Goal: Use online tool/utility: Utilize a website feature to perform a specific function

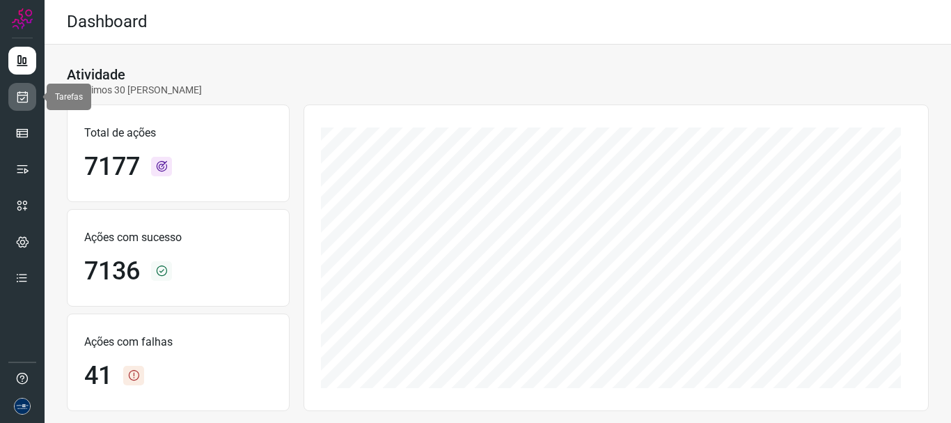
click at [31, 95] on link at bounding box center [22, 97] width 28 height 28
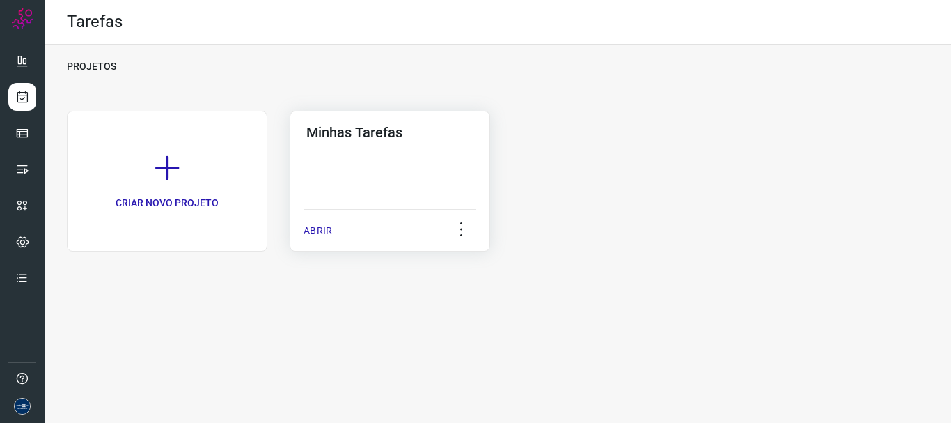
click at [329, 236] on p "ABRIR" at bounding box center [318, 231] width 29 height 15
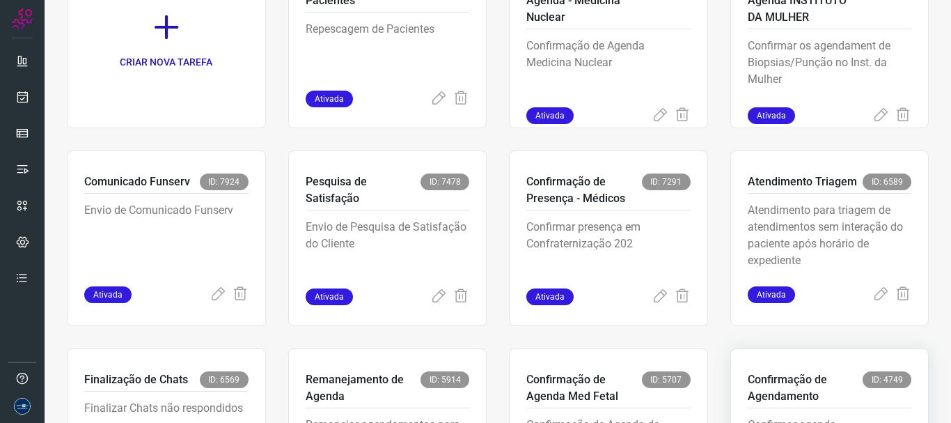
scroll to position [294, 0]
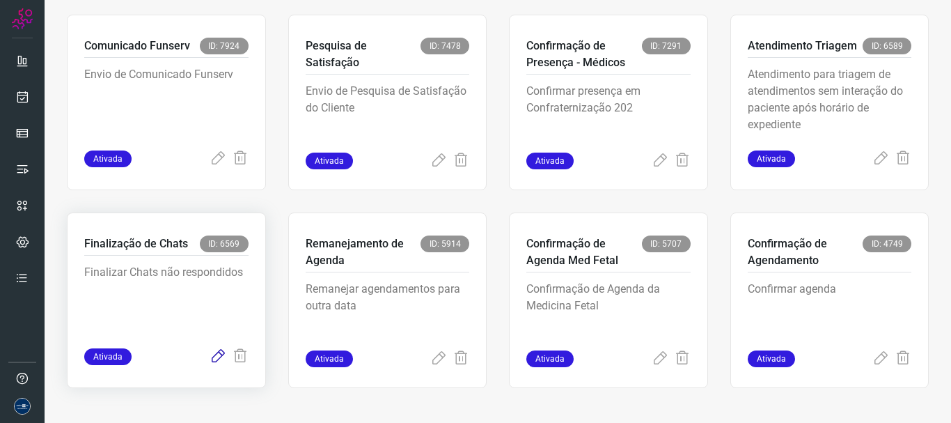
click at [212, 355] on icon at bounding box center [218, 356] width 17 height 17
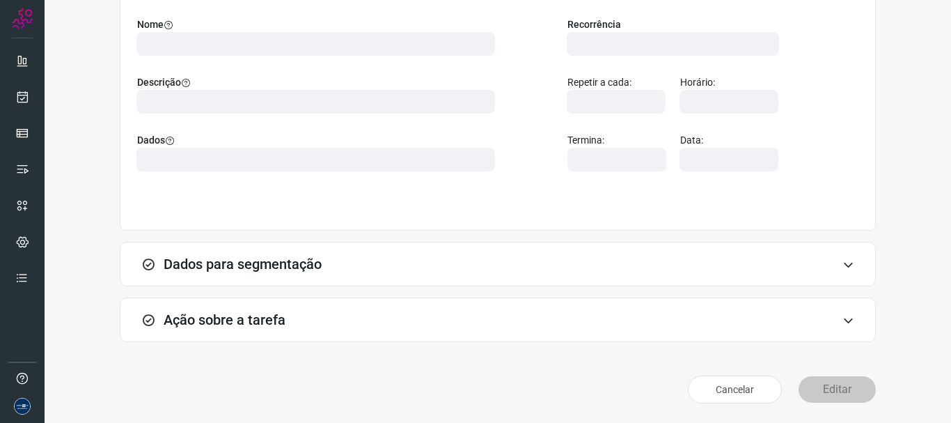
scroll to position [121, 0]
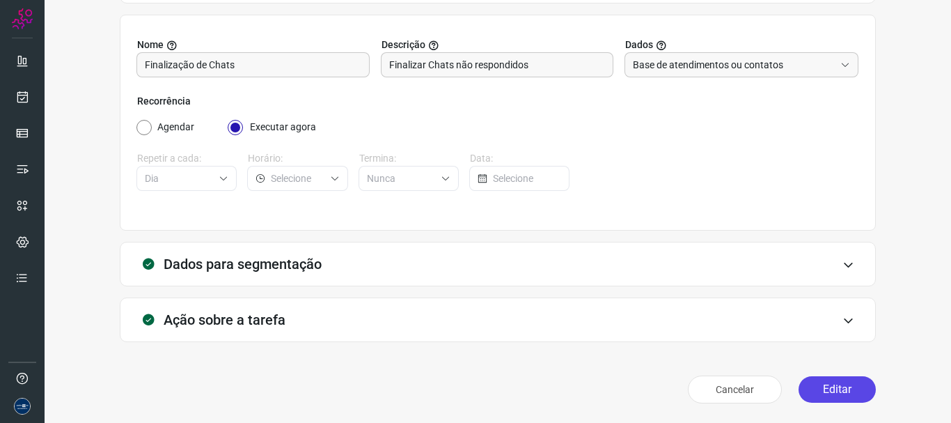
click at [853, 386] on button "Editar" at bounding box center [837, 389] width 77 height 26
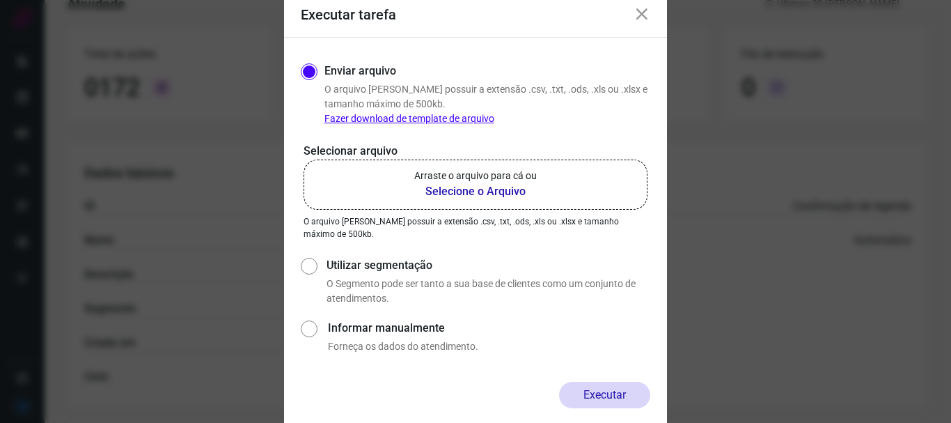
click at [355, 259] on label "Utilizar segmentação" at bounding box center [489, 265] width 324 height 17
click at [316, 259] on input "Utilizar segmentação" at bounding box center [308, 280] width 15 height 52
radio input "true"
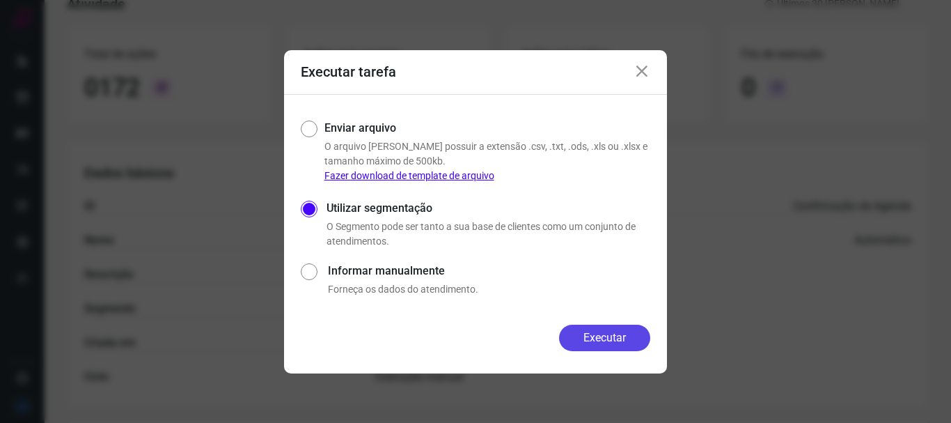
click at [605, 343] on button "Executar" at bounding box center [604, 338] width 91 height 26
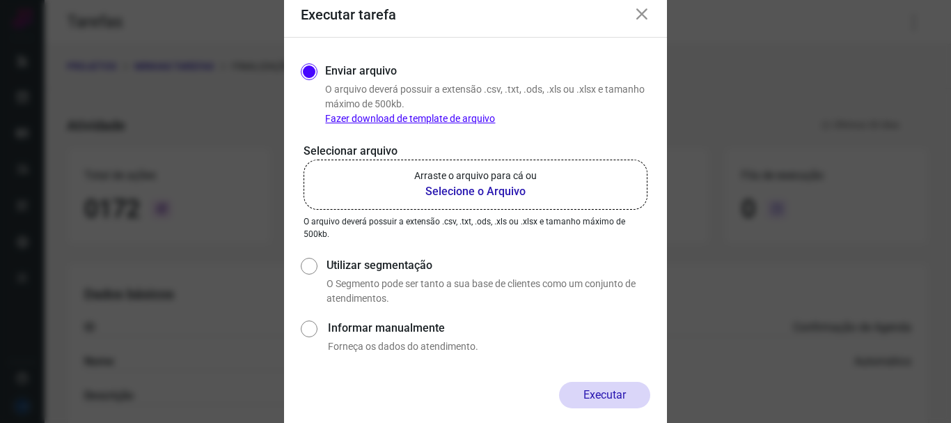
click at [641, 22] on icon at bounding box center [642, 14] width 17 height 17
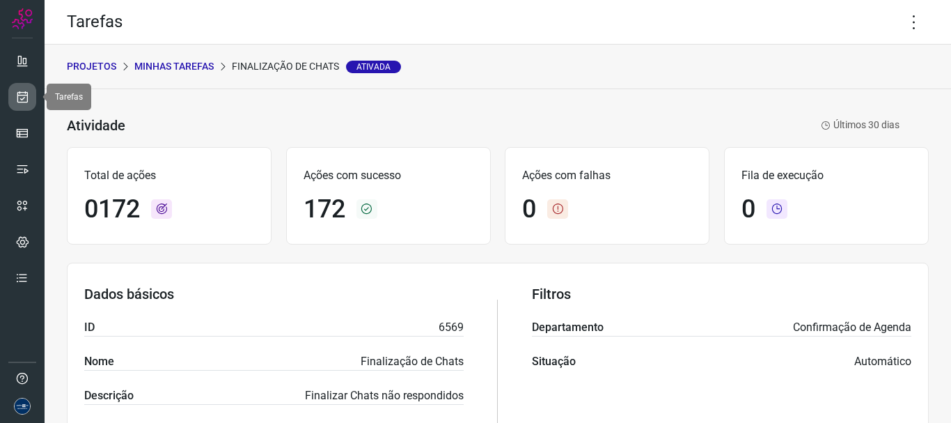
click at [14, 98] on link at bounding box center [22, 97] width 28 height 28
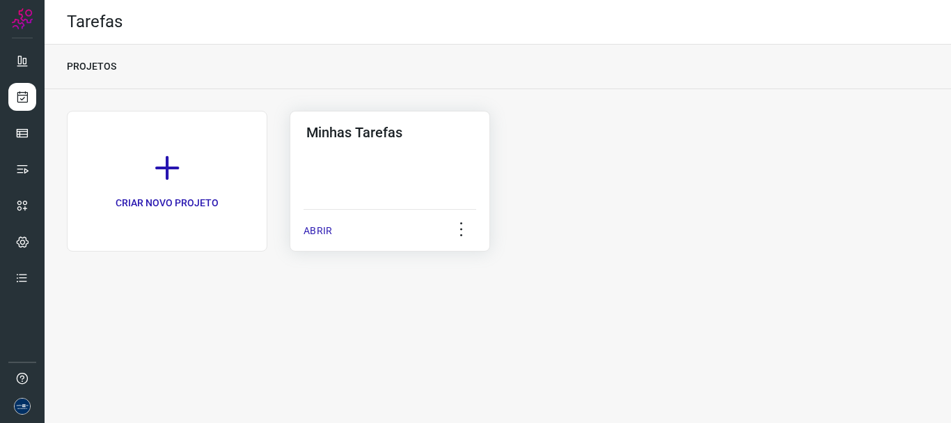
click at [334, 235] on div "ABRIR" at bounding box center [390, 226] width 173 height 35
click at [329, 235] on p "ABRIR" at bounding box center [318, 231] width 29 height 15
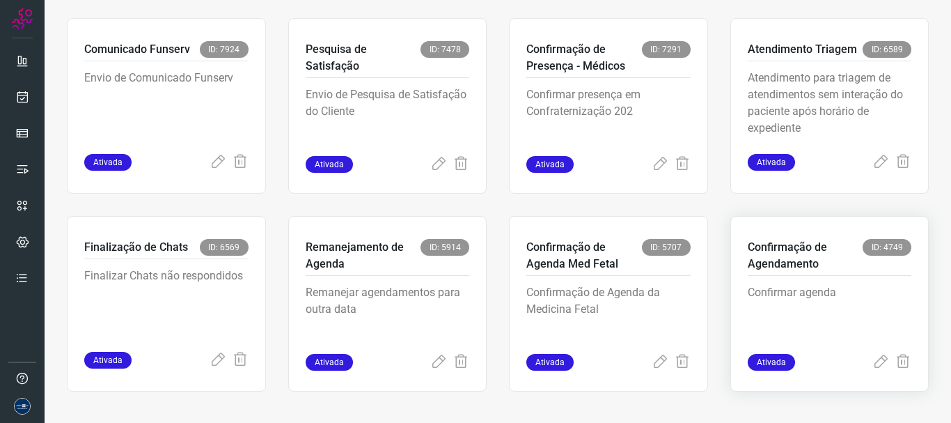
scroll to position [294, 0]
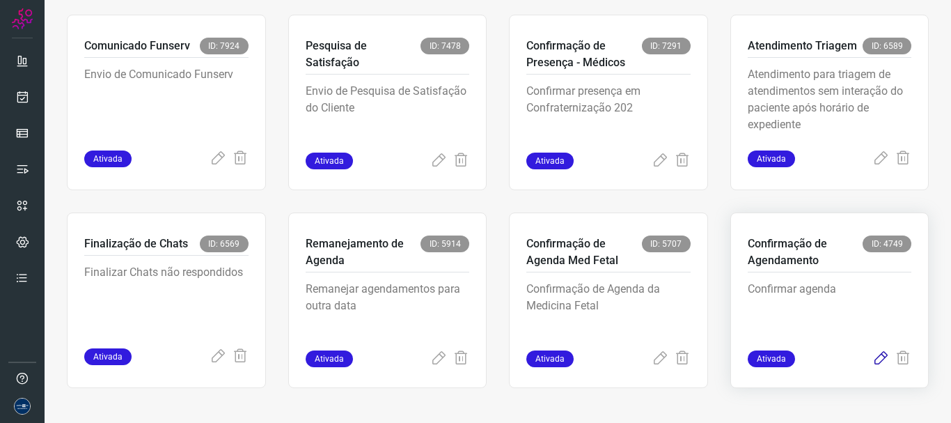
click at [876, 359] on icon at bounding box center [881, 358] width 17 height 17
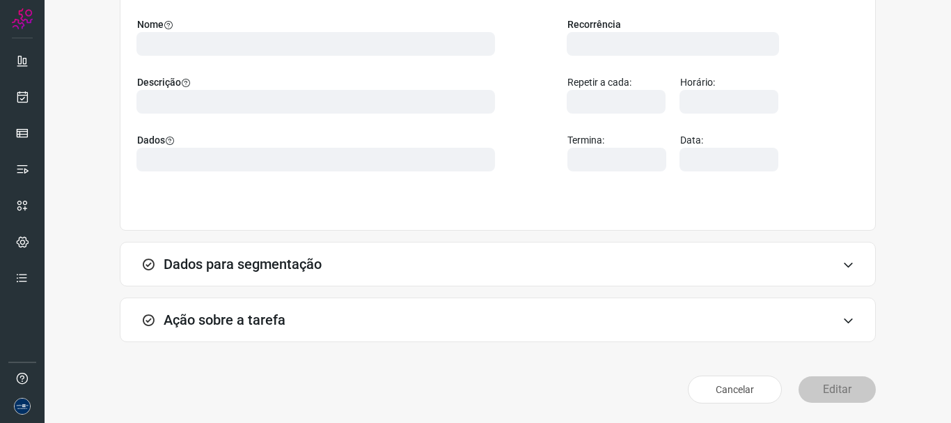
scroll to position [121, 0]
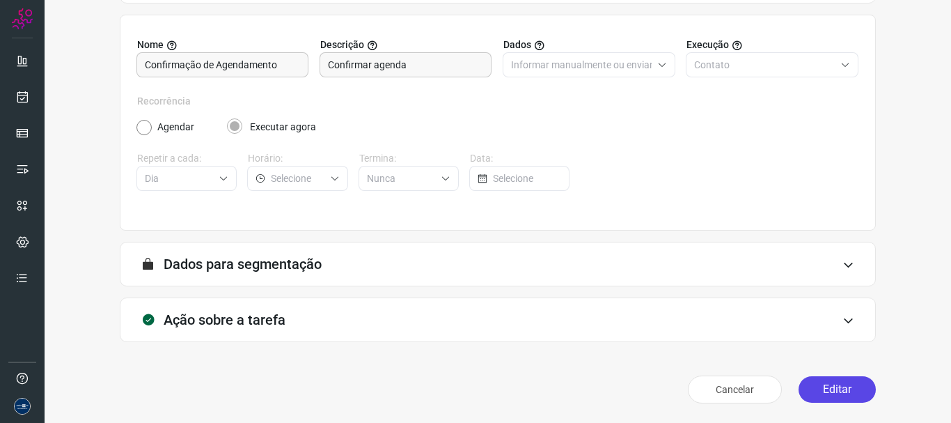
click at [852, 398] on button "Editar" at bounding box center [837, 389] width 77 height 26
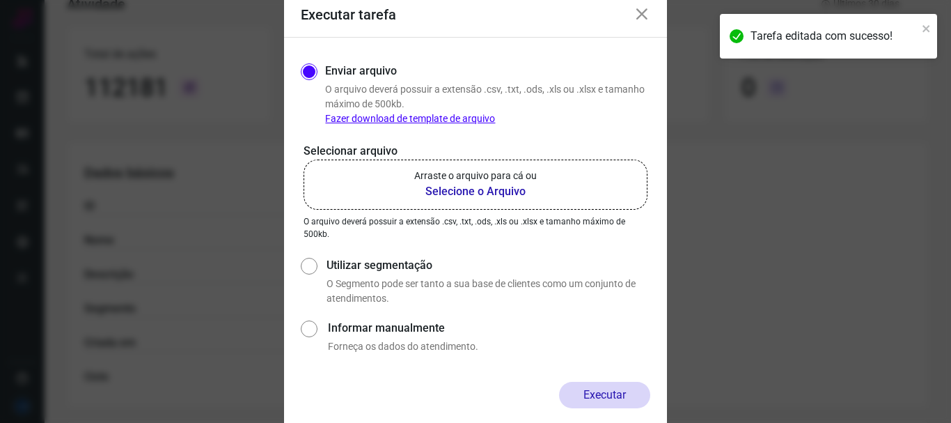
click at [488, 196] on b "Selecione o Arquivo" at bounding box center [475, 191] width 123 height 17
click at [0, 0] on input "Arraste o arquivo para cá ou Selecione o Arquivo" at bounding box center [0, 0] width 0 height 0
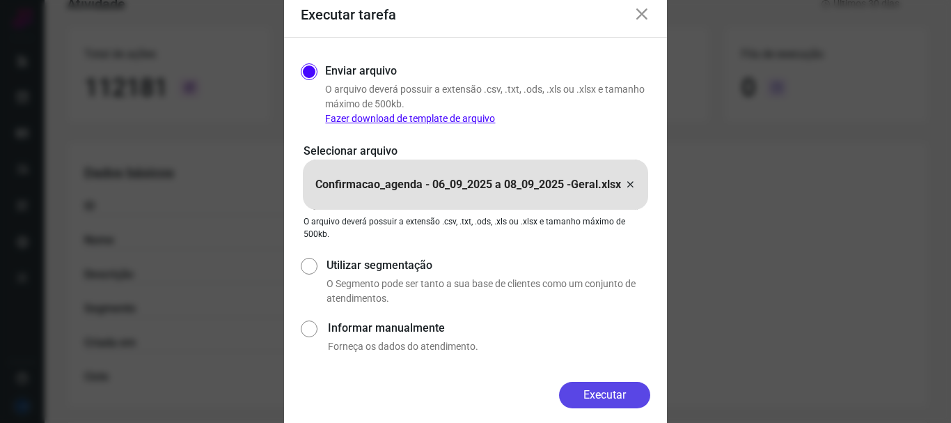
click at [583, 398] on button "Executar" at bounding box center [604, 395] width 91 height 26
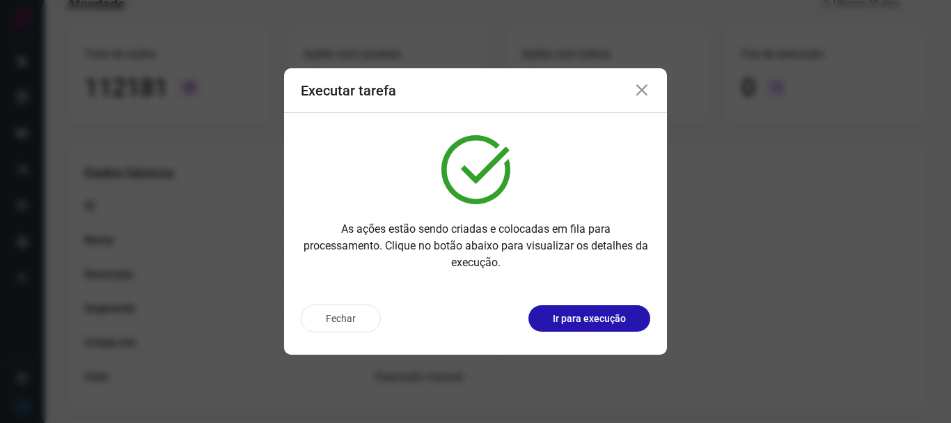
click at [638, 89] on icon at bounding box center [642, 90] width 17 height 17
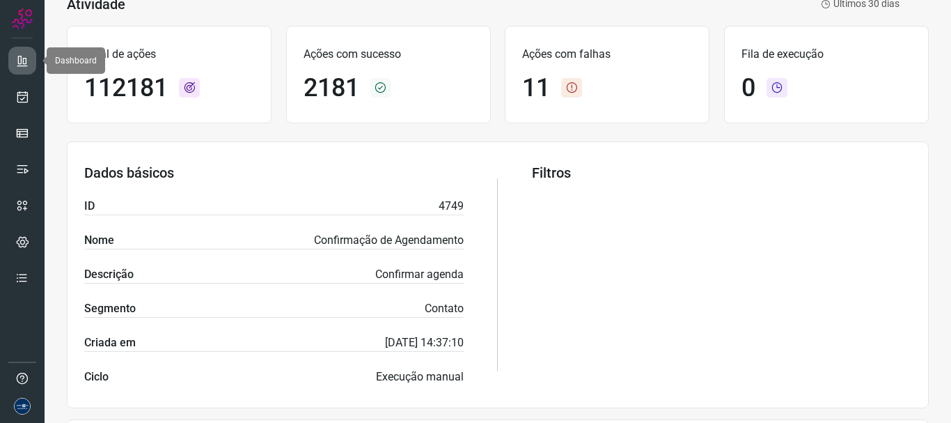
click at [23, 70] on link at bounding box center [22, 61] width 28 height 28
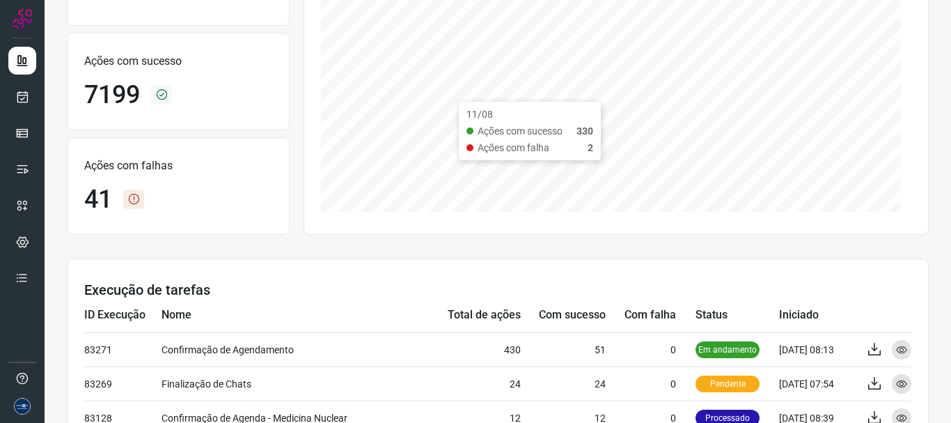
scroll to position [261, 0]
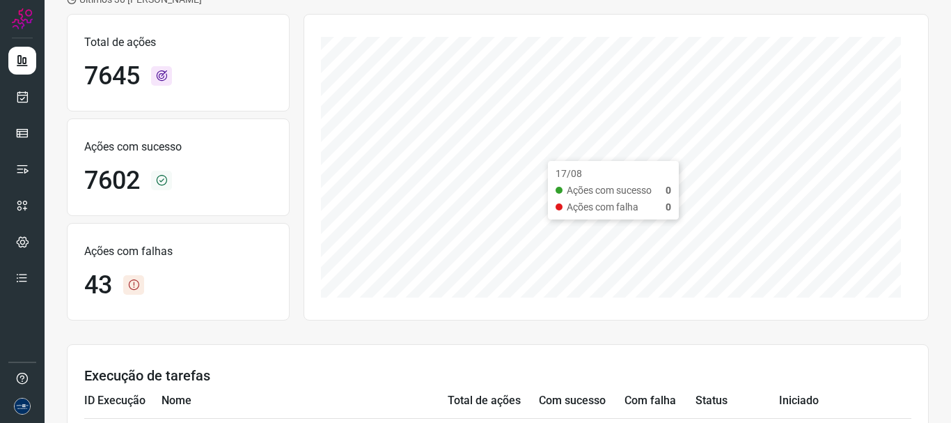
scroll to position [209, 0]
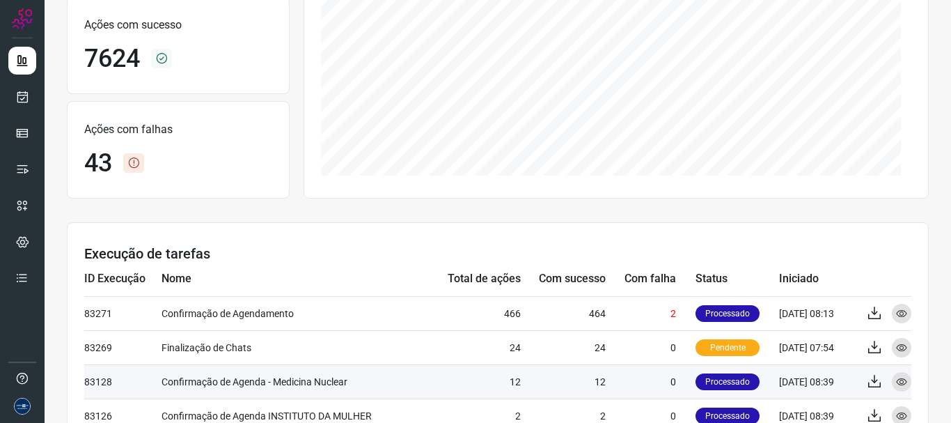
scroll to position [279, 0]
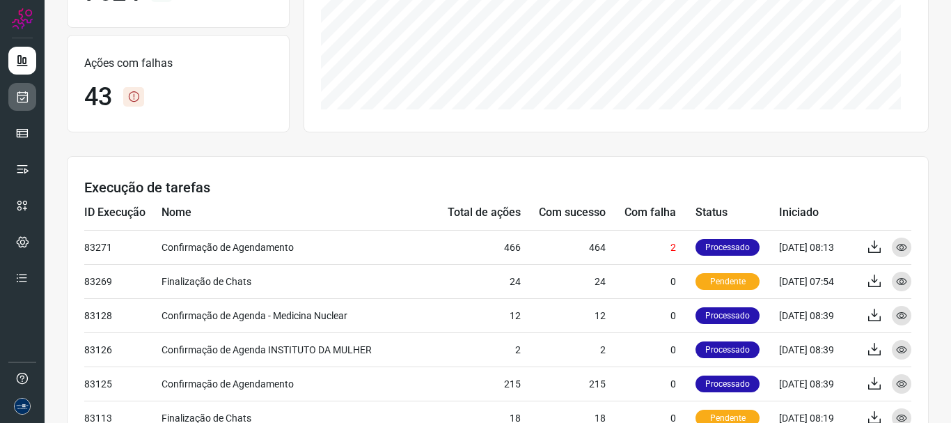
click at [20, 106] on link at bounding box center [22, 97] width 28 height 28
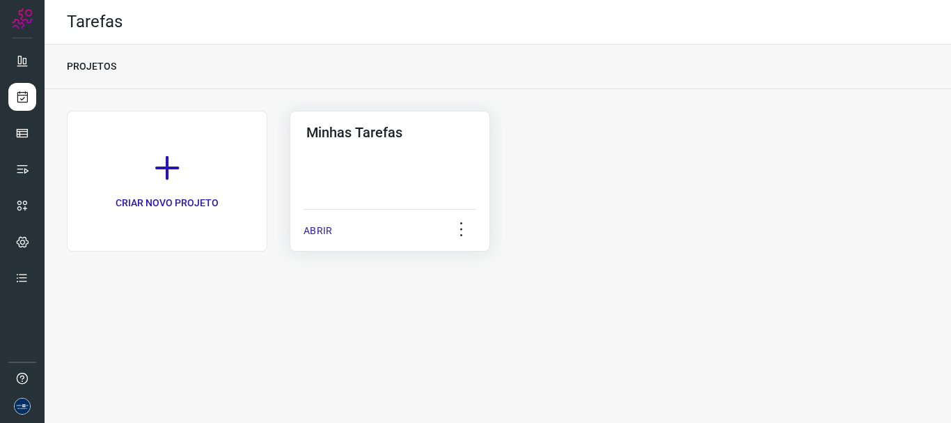
click at [309, 228] on p "ABRIR" at bounding box center [318, 231] width 29 height 15
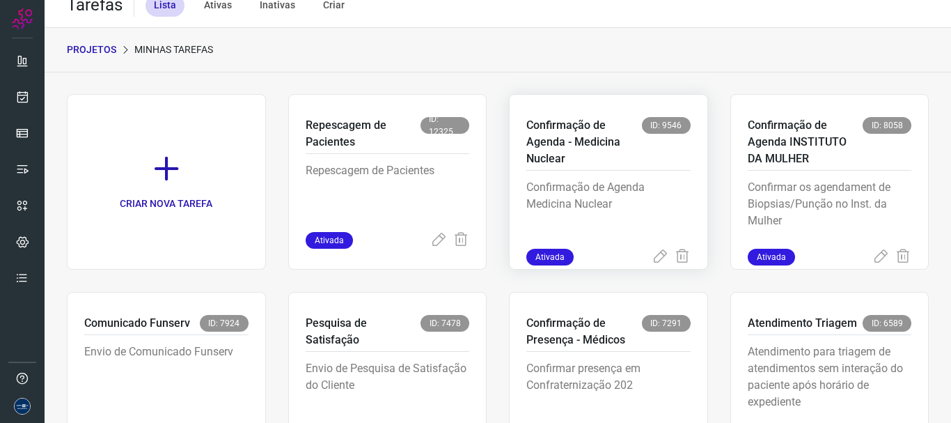
scroll to position [15, 0]
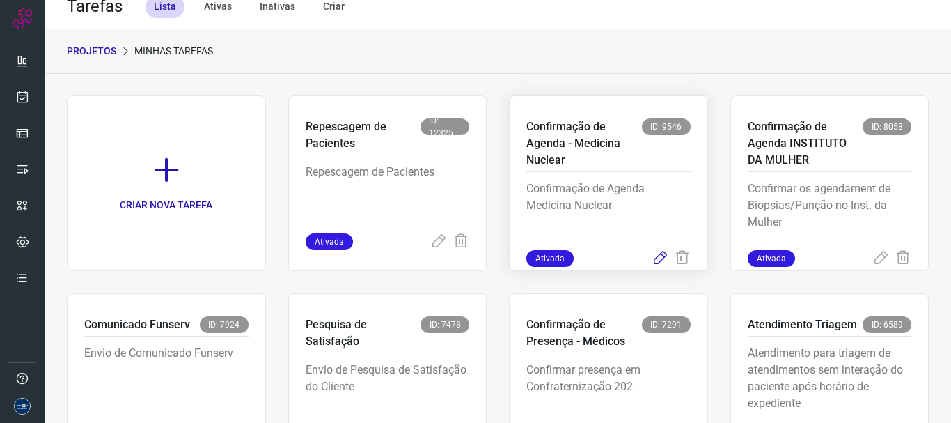
click at [657, 256] on icon at bounding box center [660, 258] width 17 height 17
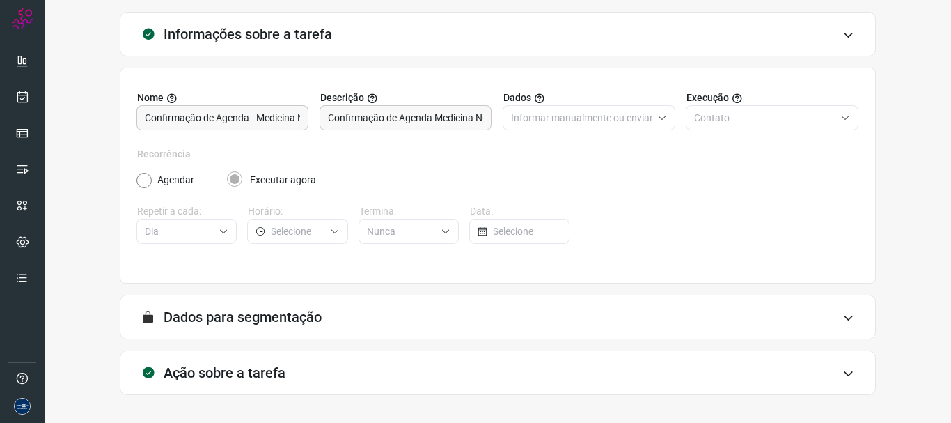
scroll to position [121, 0]
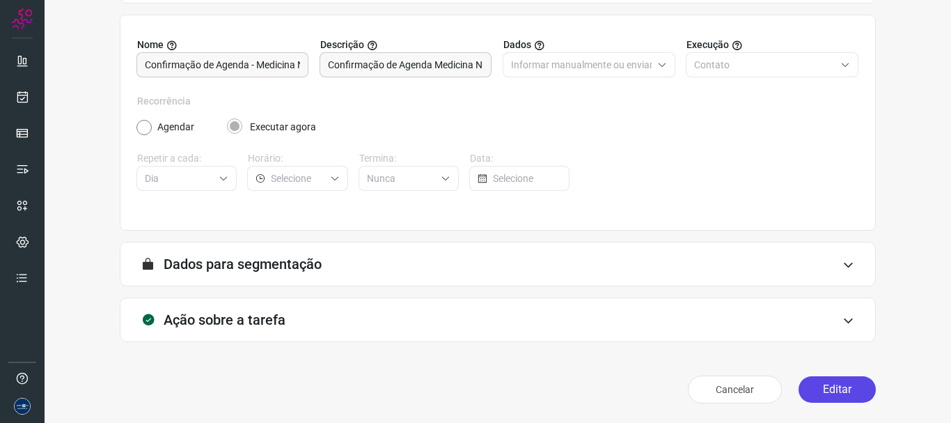
click at [825, 383] on button "Editar" at bounding box center [837, 389] width 77 height 26
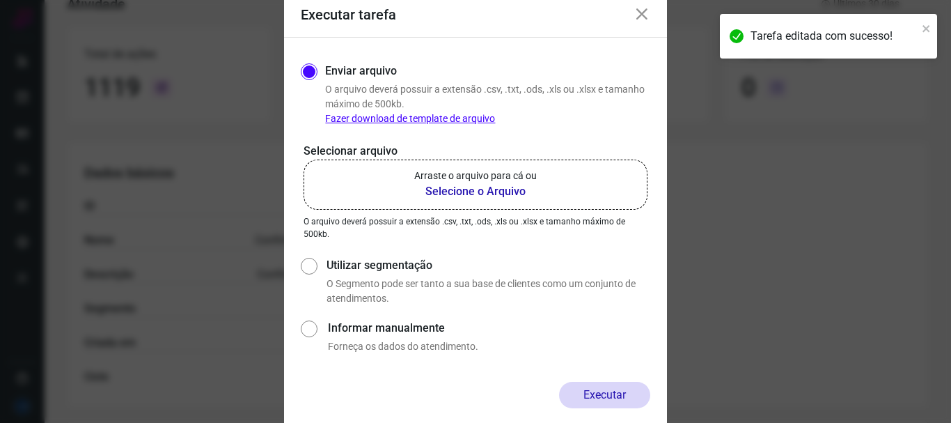
click at [433, 190] on b "Selecione o Arquivo" at bounding box center [475, 191] width 123 height 17
click at [0, 0] on input "Arraste o arquivo para cá ou Selecione o Arquivo" at bounding box center [0, 0] width 0 height 0
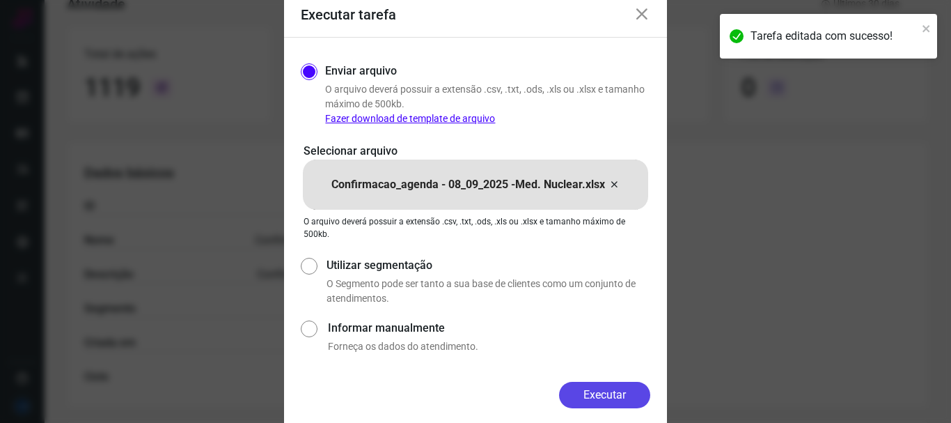
click at [619, 387] on button "Executar" at bounding box center [604, 395] width 91 height 26
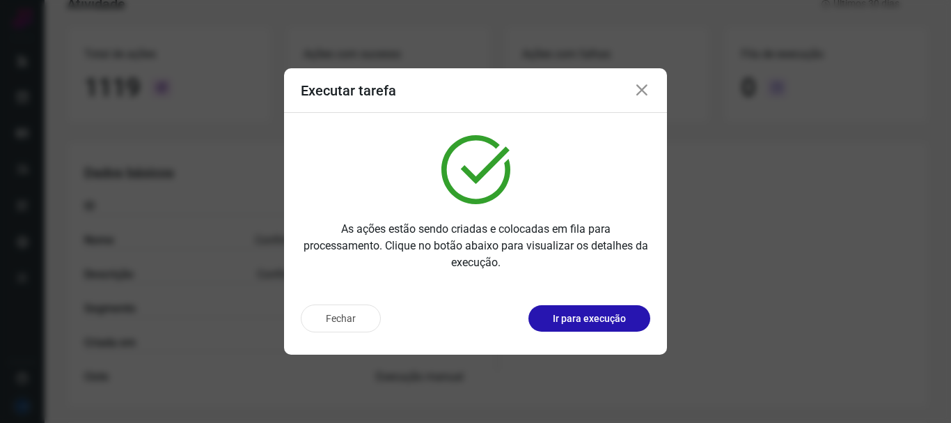
drag, startPoint x: 646, startPoint y: 94, endPoint x: 652, endPoint y: 100, distance: 8.4
click at [651, 98] on div "Executar tarefa" at bounding box center [475, 90] width 383 height 45
click at [647, 95] on icon at bounding box center [642, 90] width 17 height 17
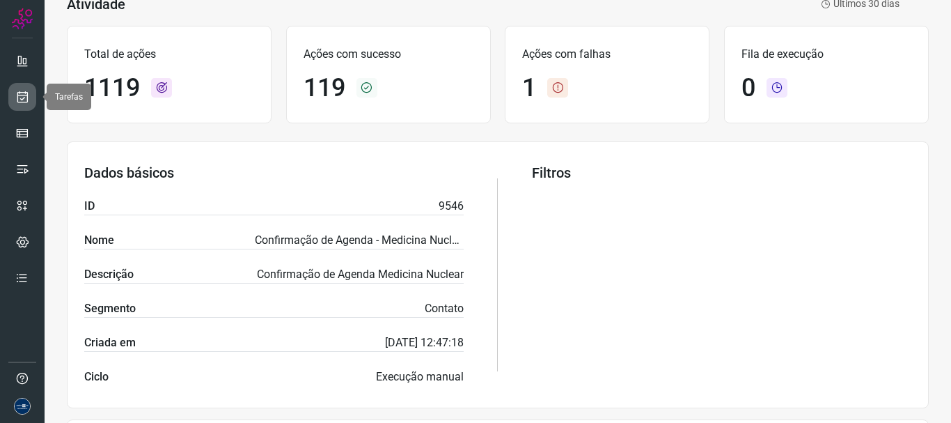
click at [30, 103] on link at bounding box center [22, 97] width 28 height 28
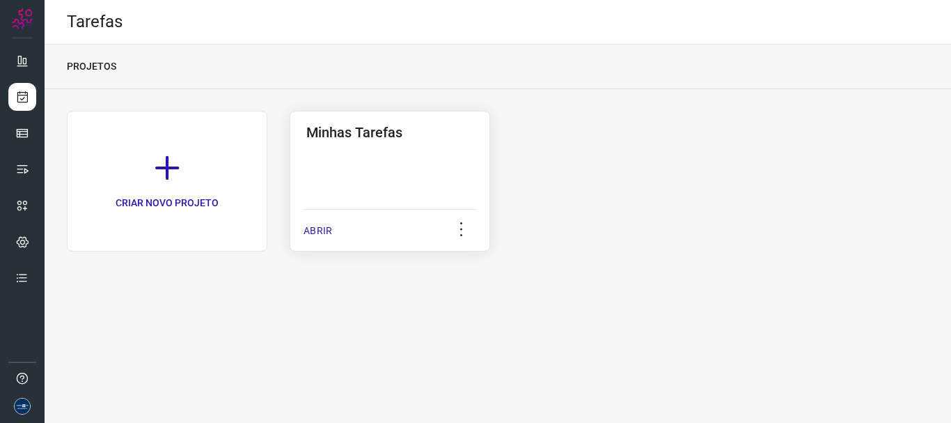
click at [318, 227] on p "ABRIR" at bounding box center [318, 231] width 29 height 15
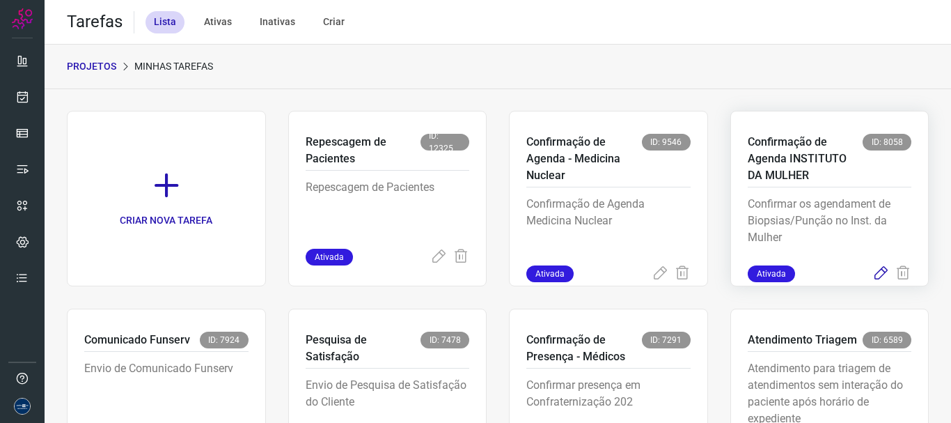
click at [873, 274] on icon at bounding box center [881, 273] width 17 height 17
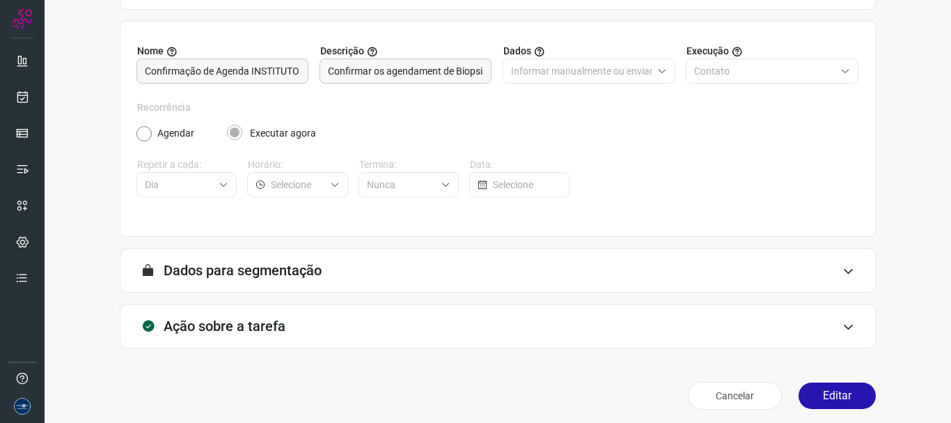
scroll to position [121, 0]
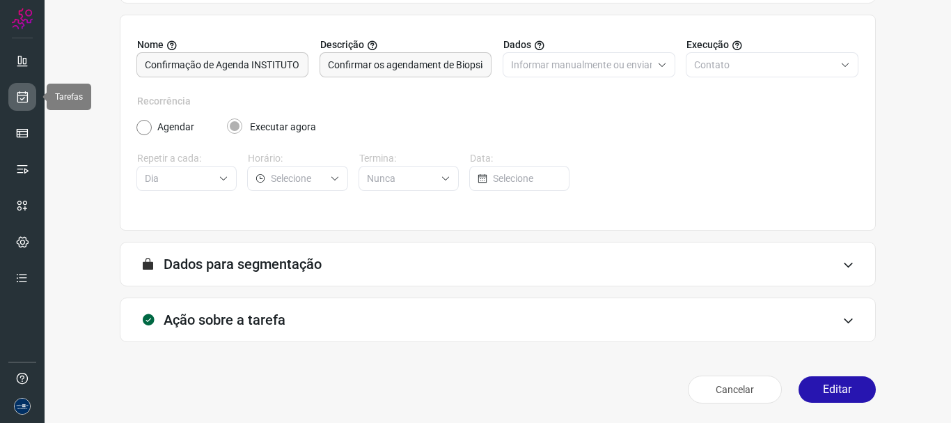
click at [14, 97] on link at bounding box center [22, 97] width 28 height 28
